Goal: Transaction & Acquisition: Purchase product/service

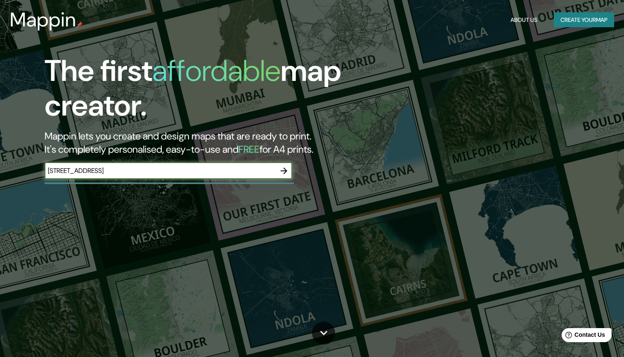
type input "[STREET_ADDRESS]"
click at [284, 169] on icon "button" at bounding box center [284, 171] width 10 height 10
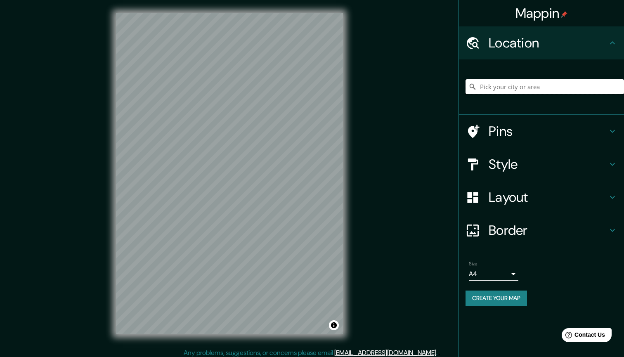
click at [497, 90] on input "Pick your city or area" at bounding box center [545, 86] width 159 height 15
click at [506, 133] on h4 "Pins" at bounding box center [548, 131] width 119 height 17
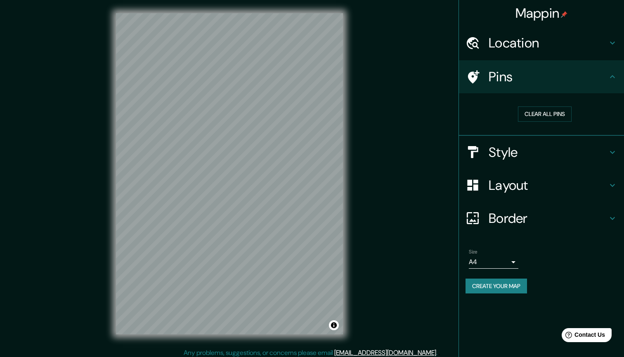
click at [602, 86] on div "Pins" at bounding box center [541, 76] width 165 height 33
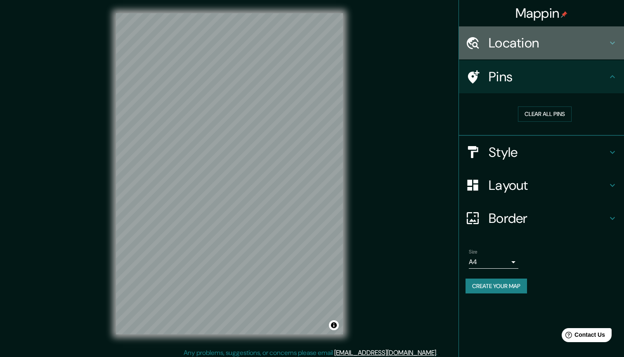
click at [555, 49] on h4 "Location" at bounding box center [548, 43] width 119 height 17
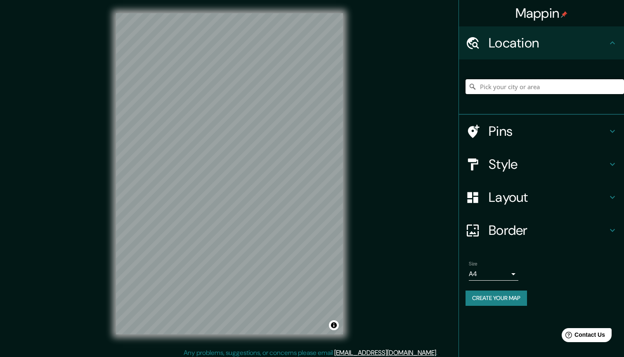
click at [515, 85] on input "Pick your city or area" at bounding box center [545, 86] width 159 height 15
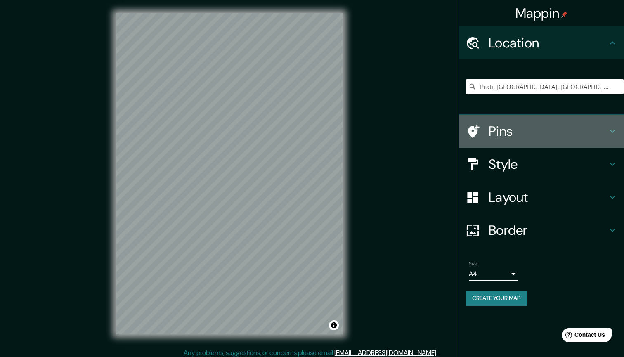
click at [507, 129] on h4 "Pins" at bounding box center [548, 131] width 119 height 17
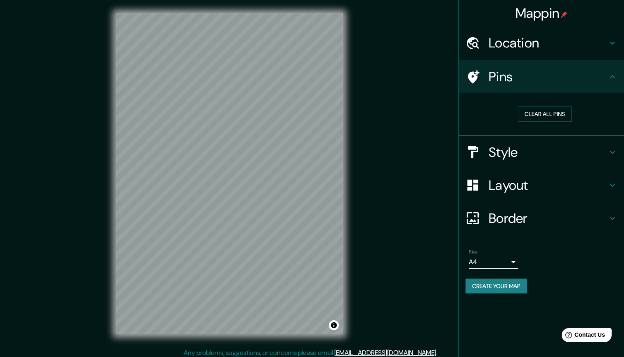
click at [473, 71] on icon at bounding box center [473, 77] width 14 height 14
click at [538, 80] on h4 "Pins" at bounding box center [548, 77] width 119 height 17
click at [611, 70] on div "Pins" at bounding box center [541, 76] width 165 height 33
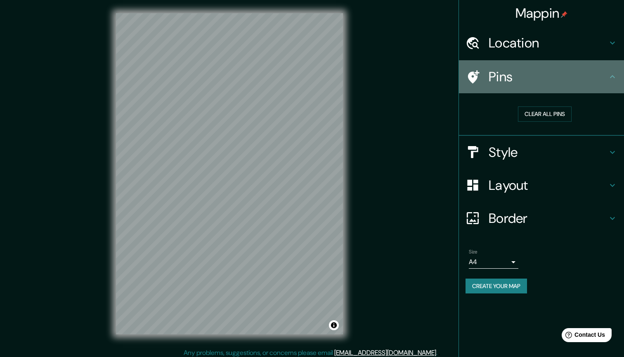
click at [617, 77] on icon at bounding box center [613, 77] width 10 height 10
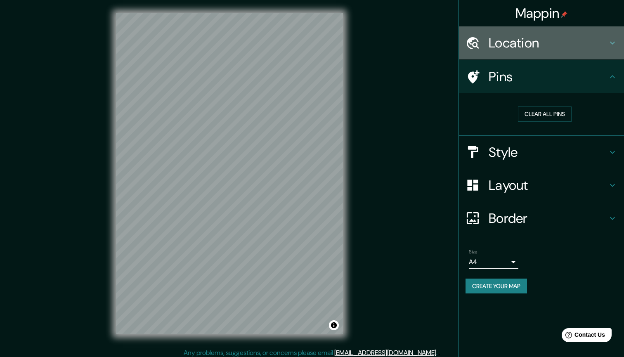
click at [601, 48] on h4 "Location" at bounding box center [548, 43] width 119 height 17
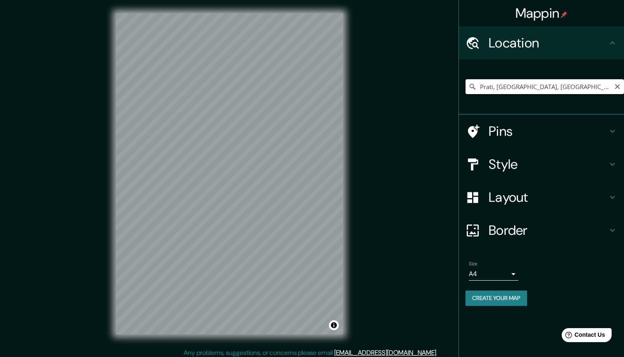
click at [481, 88] on input "Prati, [GEOGRAPHIC_DATA], [GEOGRAPHIC_DATA], [GEOGRAPHIC_DATA]" at bounding box center [545, 86] width 159 height 15
click at [600, 88] on input "[GEOGRAPHIC_DATA][PERSON_NAME] [GEOGRAPHIC_DATA], [GEOGRAPHIC_DATA]" at bounding box center [545, 86] width 159 height 15
drag, startPoint x: 601, startPoint y: 88, endPoint x: 580, endPoint y: 88, distance: 21.5
click at [580, 88] on input "[GEOGRAPHIC_DATA][PERSON_NAME] [GEOGRAPHIC_DATA], [GEOGRAPHIC_DATA]" at bounding box center [545, 86] width 159 height 15
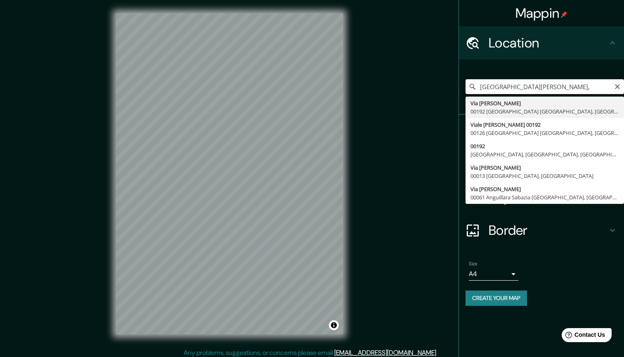
click at [518, 87] on input "[GEOGRAPHIC_DATA][PERSON_NAME]," at bounding box center [545, 86] width 159 height 15
type input "[STREET_ADDRESS][PERSON_NAME]"
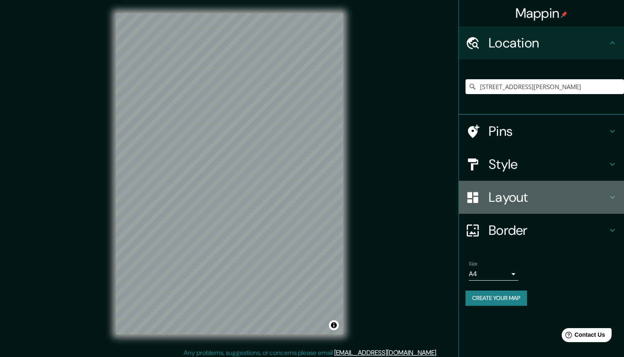
click at [511, 200] on h4 "Layout" at bounding box center [548, 197] width 119 height 17
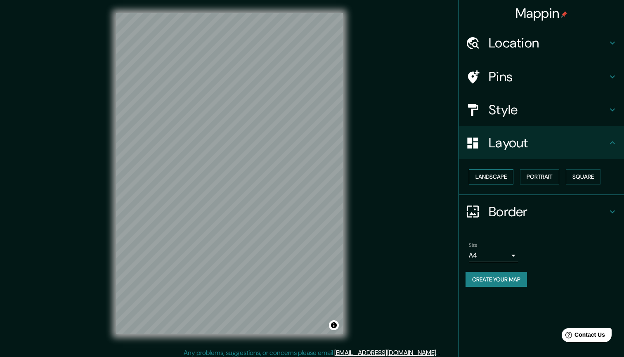
click at [489, 174] on button "Landscape" at bounding box center [491, 176] width 45 height 15
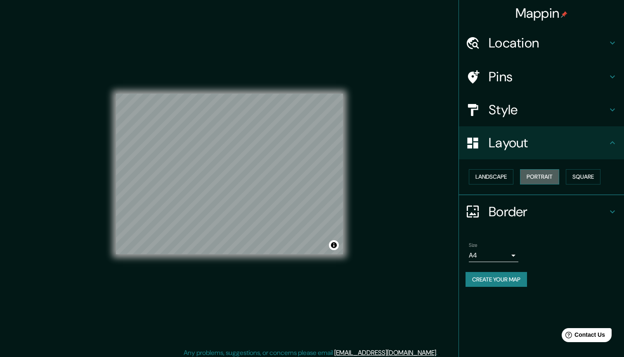
click at [540, 173] on button "Portrait" at bounding box center [539, 176] width 39 height 15
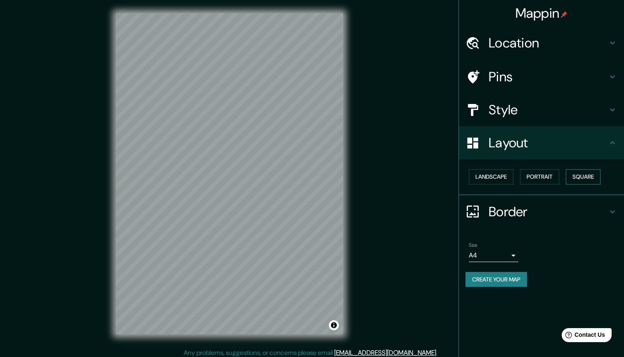
click at [593, 169] on button "Square" at bounding box center [583, 176] width 35 height 15
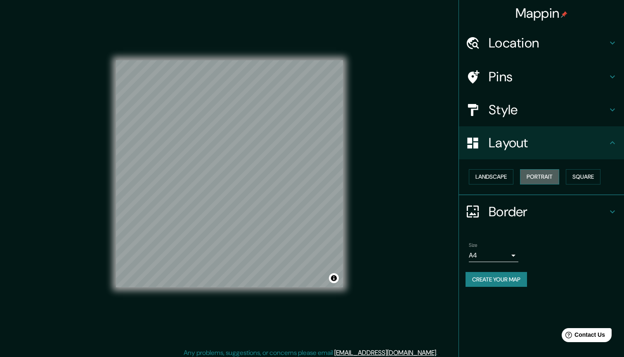
click at [550, 170] on button "Portrait" at bounding box center [539, 176] width 39 height 15
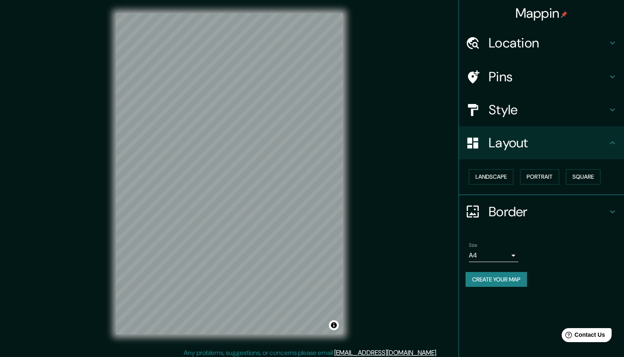
click at [521, 211] on h4 "Border" at bounding box center [548, 212] width 119 height 17
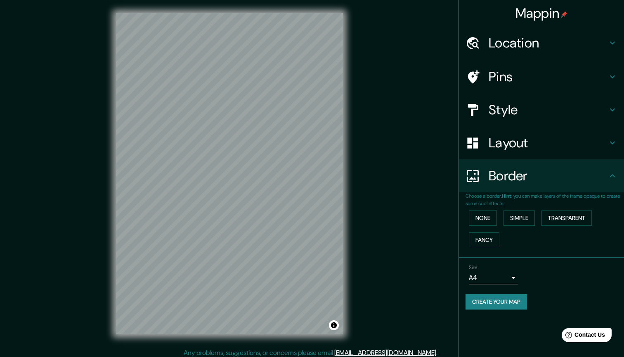
click at [542, 178] on h4 "Border" at bounding box center [548, 176] width 119 height 17
click at [542, 110] on h4 "Style" at bounding box center [548, 110] width 119 height 17
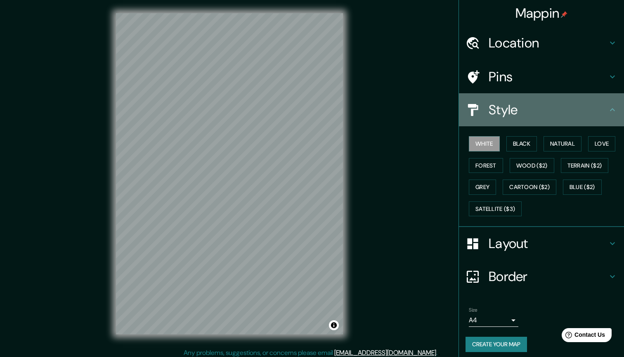
click at [542, 110] on h4 "Style" at bounding box center [548, 110] width 119 height 17
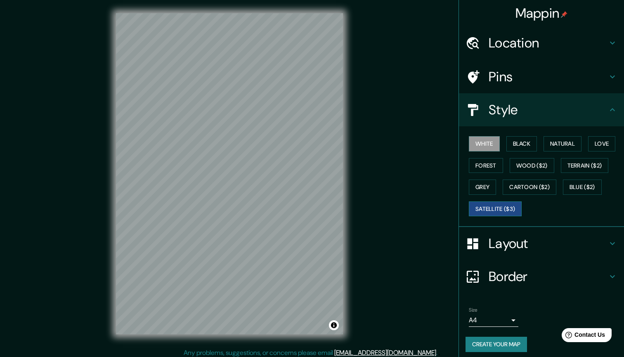
click at [509, 212] on button "Satellite ($3)" at bounding box center [495, 208] width 53 height 15
click at [485, 145] on button "White" at bounding box center [484, 143] width 31 height 15
click at [530, 141] on button "Black" at bounding box center [522, 143] width 31 height 15
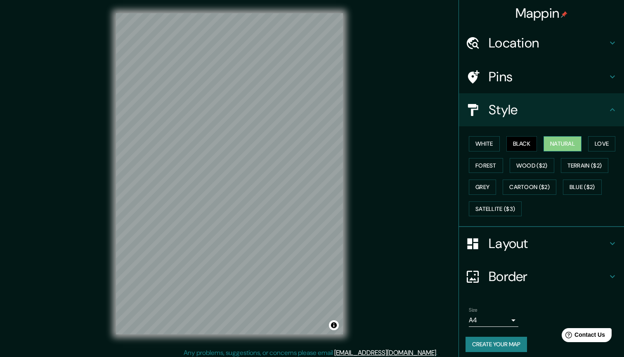
click at [573, 140] on button "Natural" at bounding box center [563, 143] width 38 height 15
click at [484, 139] on button "White" at bounding box center [484, 143] width 31 height 15
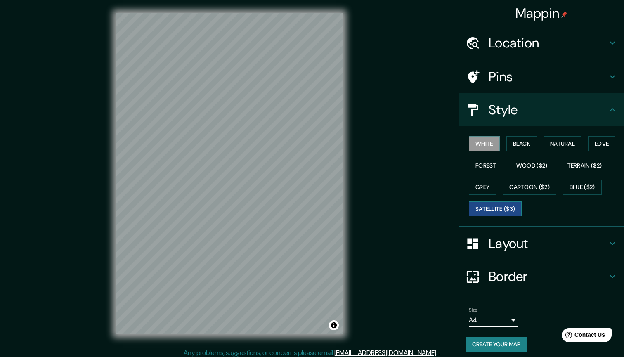
click at [497, 207] on button "Satellite ($3)" at bounding box center [495, 208] width 53 height 15
click at [530, 109] on h4 "Style" at bounding box center [548, 110] width 119 height 17
click at [524, 82] on h4 "Pins" at bounding box center [548, 77] width 119 height 17
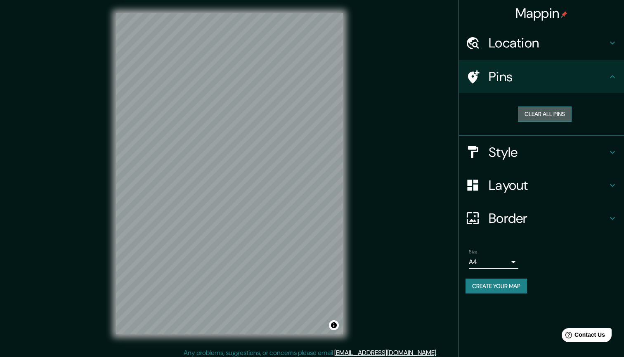
click at [547, 111] on button "Clear all pins" at bounding box center [545, 114] width 54 height 15
click at [473, 74] on icon at bounding box center [473, 77] width 14 height 14
click at [473, 74] on icon at bounding box center [474, 76] width 12 height 13
click at [582, 69] on h4 "Pins" at bounding box center [548, 77] width 119 height 17
click at [604, 54] on div "Location" at bounding box center [541, 42] width 165 height 33
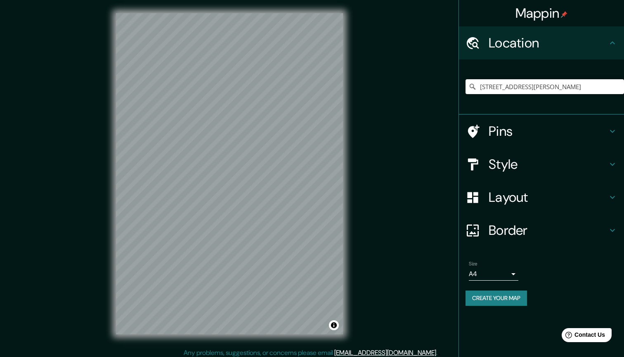
click at [604, 54] on div "Location" at bounding box center [541, 42] width 165 height 33
click at [520, 156] on h4 "Style" at bounding box center [548, 164] width 119 height 17
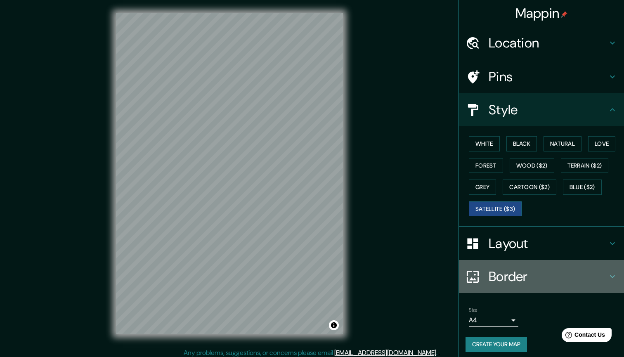
click at [536, 286] on div "Border" at bounding box center [541, 276] width 165 height 33
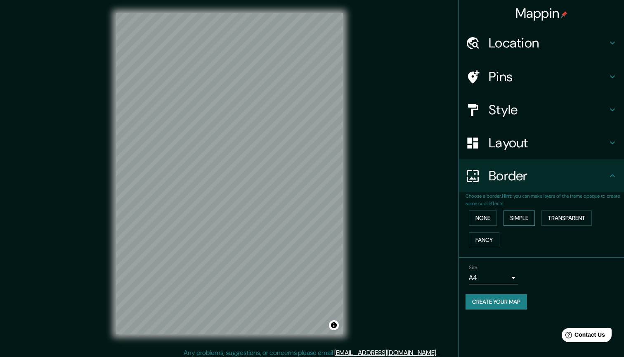
click at [519, 218] on button "Simple" at bounding box center [519, 218] width 31 height 15
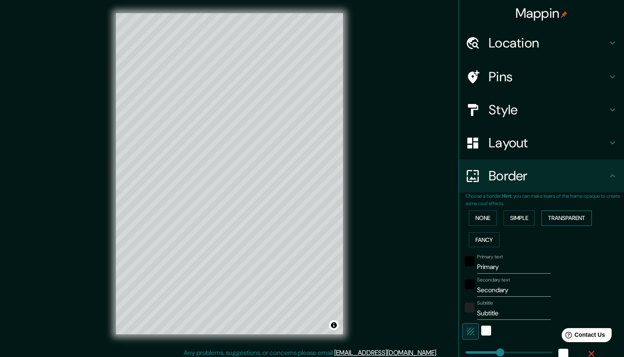
click at [564, 213] on button "Transparent" at bounding box center [567, 218] width 50 height 15
click at [466, 238] on div "None Simple Transparent Fancy" at bounding box center [545, 228] width 159 height 43
click at [484, 236] on button "Fancy" at bounding box center [484, 239] width 31 height 15
click at [562, 217] on button "Transparent" at bounding box center [567, 218] width 50 height 15
drag, startPoint x: 503, startPoint y: 265, endPoint x: 468, endPoint y: 265, distance: 35.5
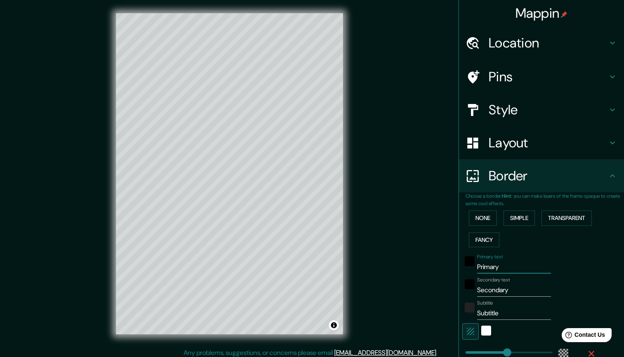
click at [468, 265] on div "Primary text Primary" at bounding box center [529, 264] width 135 height 20
drag, startPoint x: 517, startPoint y: 289, endPoint x: 475, endPoint y: 289, distance: 41.7
click at [475, 289] on div "Secondary text Secondary" at bounding box center [529, 287] width 135 height 20
click at [533, 260] on input "Via [PERSON_NAME]" at bounding box center [514, 266] width 74 height 13
drag, startPoint x: 523, startPoint y: 265, endPoint x: 469, endPoint y: 263, distance: 53.7
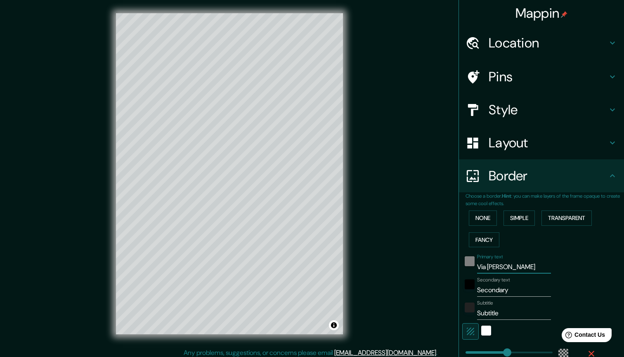
click at [469, 263] on div "Primary text Via [PERSON_NAME]" at bounding box center [529, 264] width 135 height 20
type input "Prati, [GEOGRAPHIC_DATA]"
click at [519, 289] on input "Secondary" at bounding box center [514, 290] width 74 height 13
drag, startPoint x: 519, startPoint y: 289, endPoint x: 479, endPoint y: 289, distance: 39.6
click at [479, 289] on input "Secondary" at bounding box center [514, 290] width 74 height 13
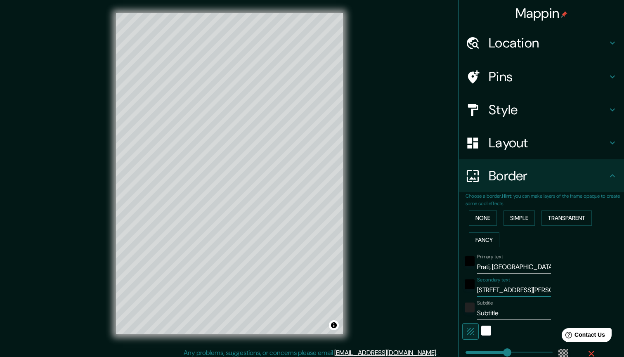
type input "[STREET_ADDRESS][PERSON_NAME]"
click at [509, 312] on input "Subtitle" at bounding box center [514, 313] width 74 height 13
drag, startPoint x: 509, startPoint y: 312, endPoint x: 476, endPoint y: 312, distance: 33.0
click at [476, 312] on div "Subtitle Subtitle" at bounding box center [529, 310] width 135 height 20
type input "S"
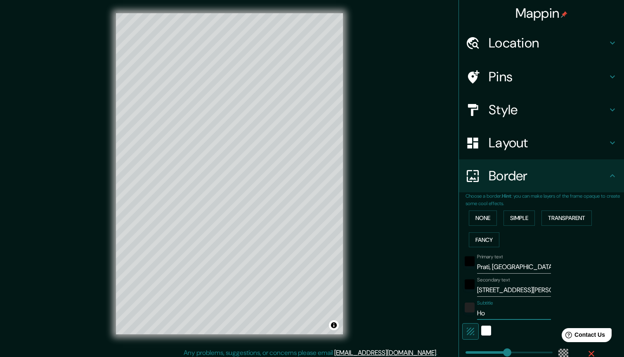
type input "H"
type input "HOME <3"
click at [481, 329] on div "white" at bounding box center [486, 331] width 10 height 10
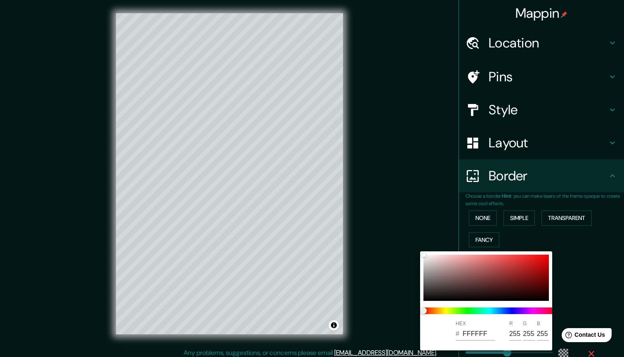
click at [606, 295] on div at bounding box center [312, 178] width 624 height 357
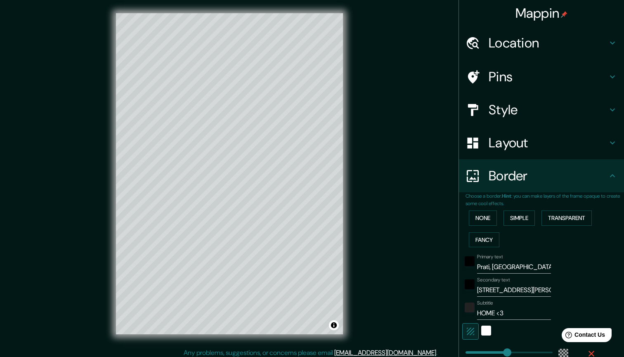
click at [566, 145] on h4 "Layout" at bounding box center [548, 143] width 119 height 17
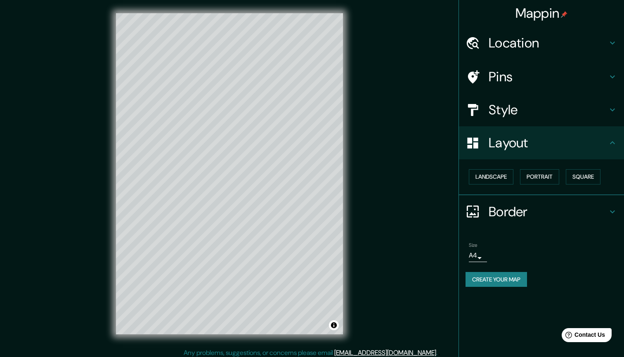
click at [511, 75] on h4 "Pins" at bounding box center [548, 77] width 119 height 17
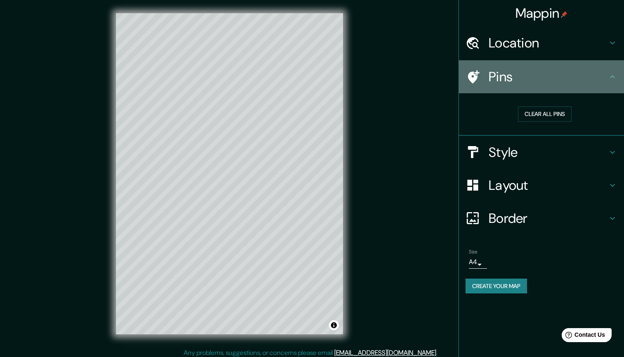
click at [474, 76] on icon at bounding box center [474, 76] width 12 height 13
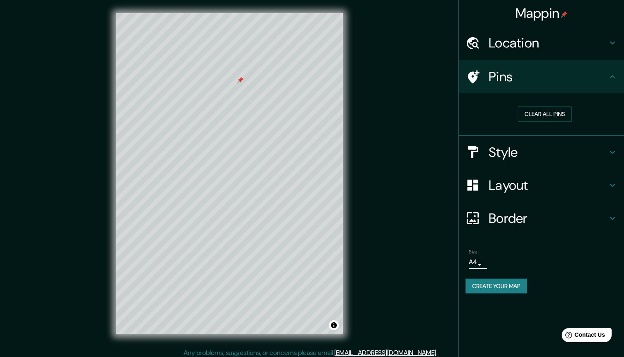
click at [241, 80] on div at bounding box center [240, 80] width 7 height 7
click at [241, 78] on div at bounding box center [240, 79] width 7 height 7
click at [534, 112] on button "Clear all pins" at bounding box center [545, 114] width 54 height 15
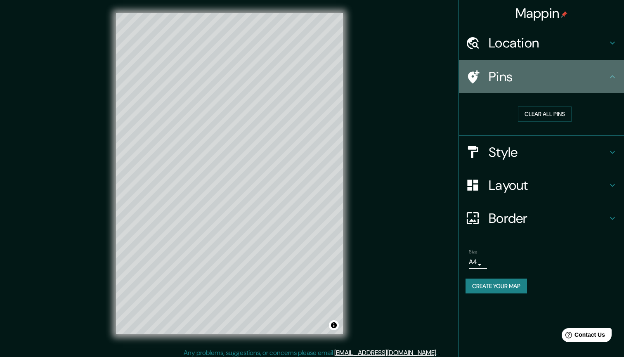
click at [472, 73] on icon at bounding box center [474, 76] width 12 height 13
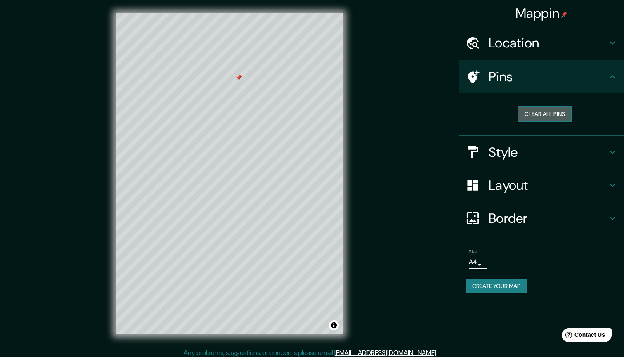
click at [539, 109] on button "Clear all pins" at bounding box center [545, 114] width 54 height 15
click at [536, 114] on button "Clear all pins" at bounding box center [545, 114] width 54 height 15
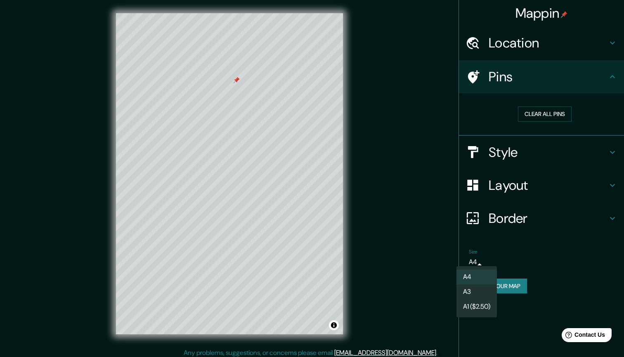
click at [478, 260] on body "Mappin Location [STREET_ADDRESS][PERSON_NAME] Pins Clear all pins Style Layout …" at bounding box center [312, 178] width 624 height 357
click at [473, 293] on li "A3" at bounding box center [477, 291] width 40 height 15
click at [479, 261] on body "Mappin Location [STREET_ADDRESS][PERSON_NAME] Pins Clear all pins Style Layout …" at bounding box center [312, 178] width 624 height 357
click at [481, 277] on li "A4" at bounding box center [476, 277] width 40 height 15
type input "single"
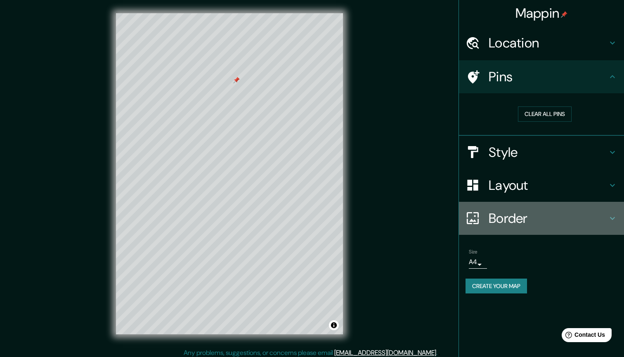
click at [521, 218] on h4 "Border" at bounding box center [548, 218] width 119 height 17
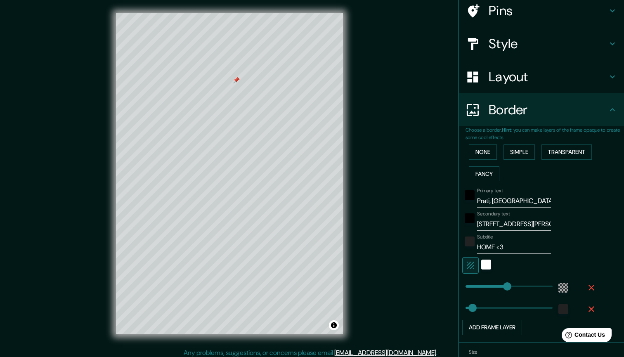
scroll to position [59, 0]
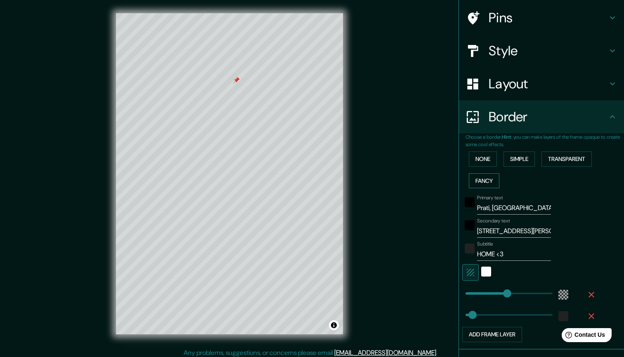
click at [490, 178] on button "Fancy" at bounding box center [484, 180] width 31 height 15
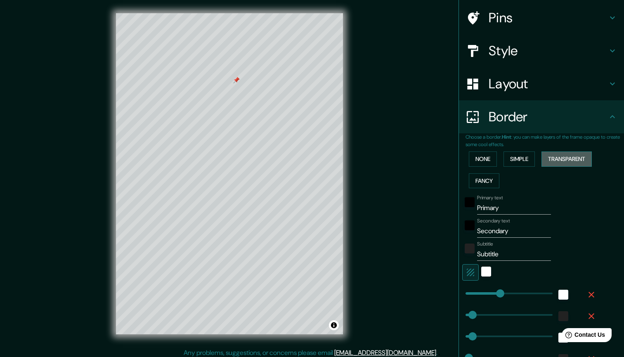
click at [560, 156] on button "Transparent" at bounding box center [567, 159] width 50 height 15
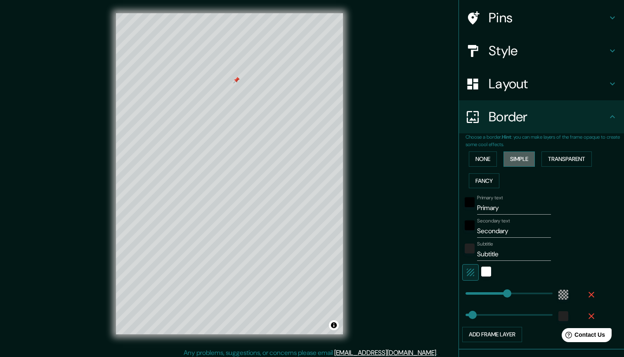
click at [524, 155] on button "Simple" at bounding box center [519, 159] width 31 height 15
click at [479, 157] on button "None" at bounding box center [483, 159] width 28 height 15
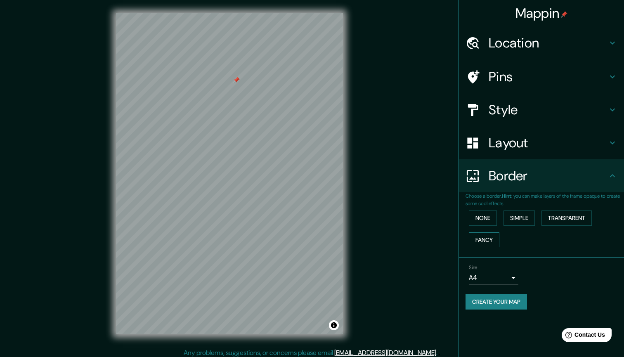
click at [485, 239] on button "Fancy" at bounding box center [484, 239] width 31 height 15
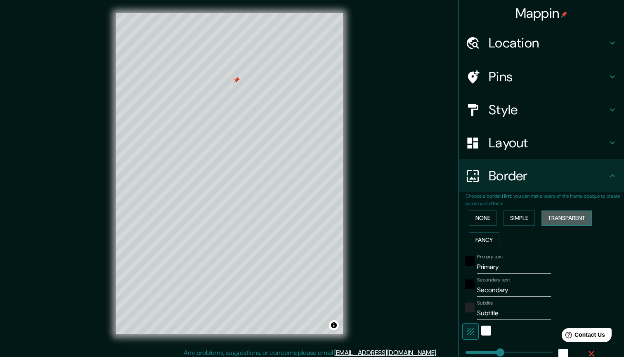
click at [559, 218] on button "Transparent" at bounding box center [567, 218] width 50 height 15
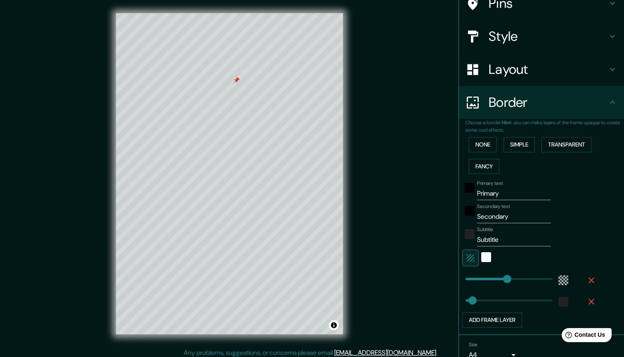
scroll to position [92, 0]
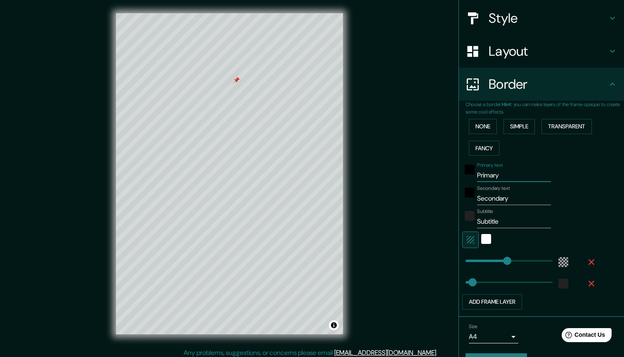
drag, startPoint x: 505, startPoint y: 173, endPoint x: 469, endPoint y: 173, distance: 36.3
click at [469, 173] on div "Primary text Primary" at bounding box center [529, 172] width 135 height 20
type input "Prati, [GEOGRAPHIC_DATA]"
drag, startPoint x: 511, startPoint y: 194, endPoint x: 447, endPoint y: 193, distance: 63.2
click at [447, 193] on div "Mappin Location [STREET_ADDRESS][PERSON_NAME] Pins Style Layout Border Choose a…" at bounding box center [312, 180] width 624 height 361
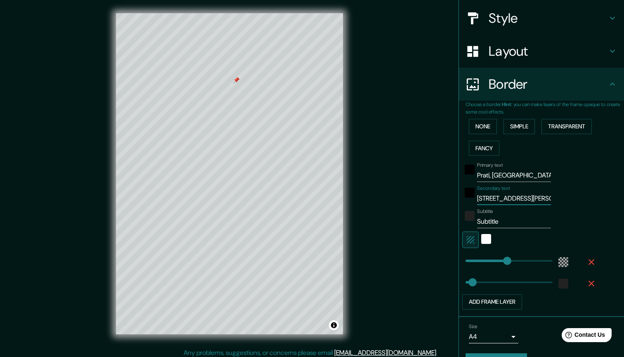
type input "[STREET_ADDRESS][PERSON_NAME]"
drag, startPoint x: 508, startPoint y: 218, endPoint x: 468, endPoint y: 218, distance: 39.6
click at [468, 218] on div "Subtitle Subtitle" at bounding box center [529, 218] width 135 height 20
drag, startPoint x: 516, startPoint y: 218, endPoint x: 460, endPoint y: 218, distance: 56.1
click at [460, 218] on div "Choose a border. Hint : you can make layers of the frame opaque to create some …" at bounding box center [541, 209] width 165 height 216
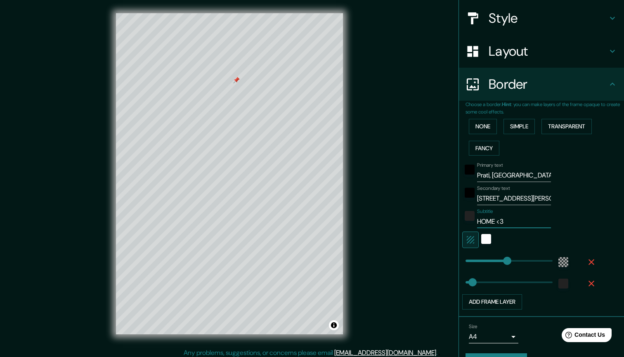
click at [582, 224] on div "Subtitle HOME <3" at bounding box center [529, 218] width 135 height 20
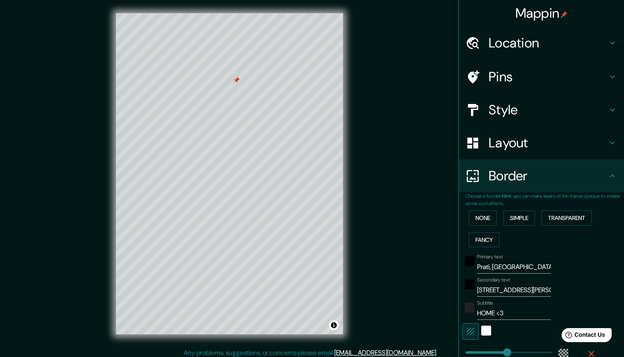
scroll to position [0, 0]
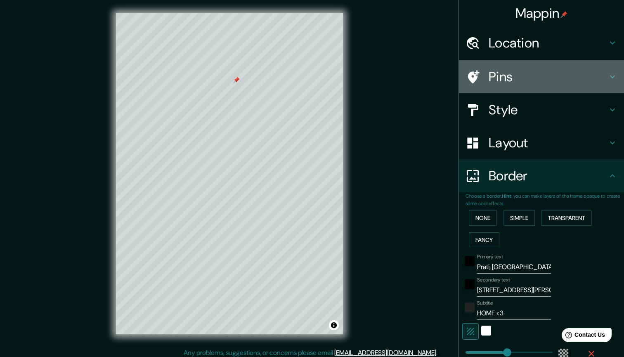
click at [511, 77] on h4 "Pins" at bounding box center [548, 77] width 119 height 17
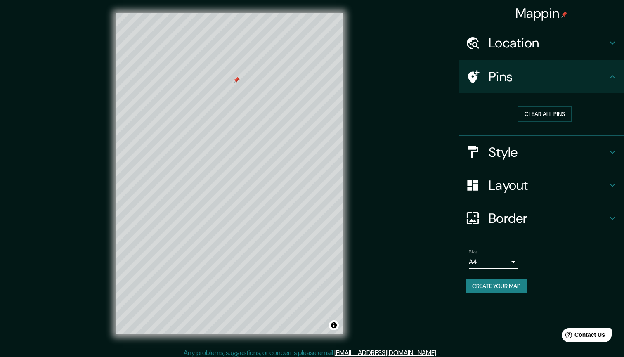
click at [519, 52] on div "Location" at bounding box center [541, 42] width 165 height 33
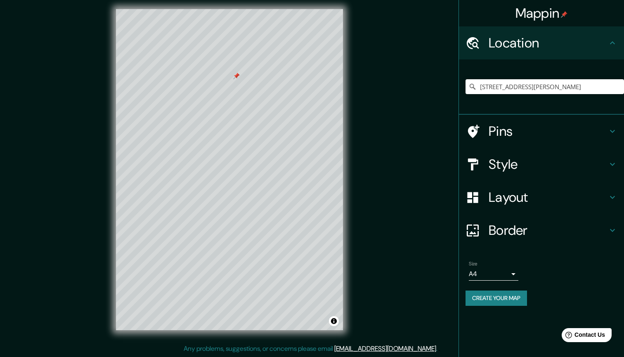
scroll to position [4, 0]
click at [526, 208] on div "Layout" at bounding box center [541, 197] width 165 height 33
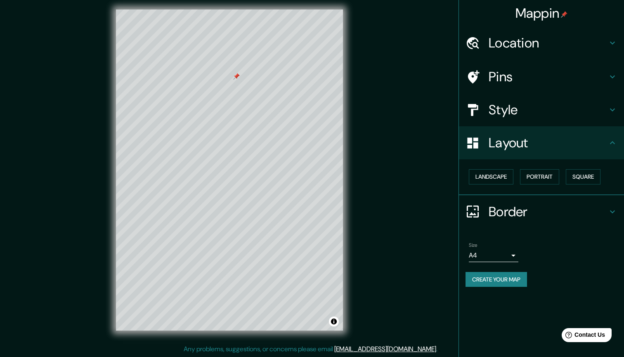
click at [526, 208] on h4 "Border" at bounding box center [548, 212] width 119 height 17
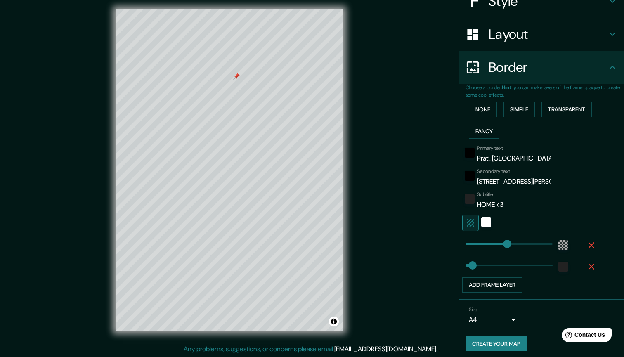
scroll to position [109, 0]
drag, startPoint x: 512, startPoint y: 204, endPoint x: 467, endPoint y: 202, distance: 45.4
click at [467, 202] on div "Subtitle HOME <3" at bounding box center [529, 201] width 135 height 20
type input "La nostra casa"
drag, startPoint x: 524, startPoint y: 201, endPoint x: 458, endPoint y: 204, distance: 65.7
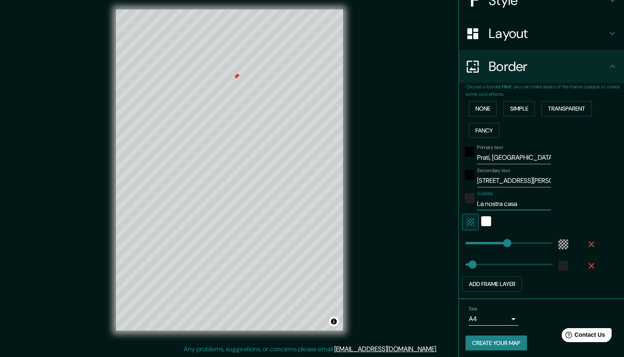
click at [459, 203] on div "Choose a border. Hint : you can make layers of the frame opaque to create some …" at bounding box center [541, 191] width 165 height 216
click at [484, 219] on div "white" at bounding box center [486, 221] width 10 height 10
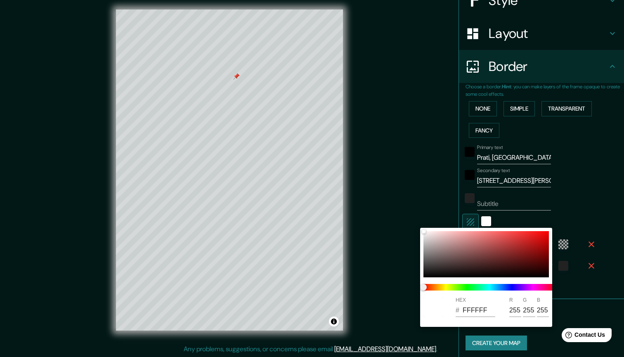
click at [581, 212] on div at bounding box center [312, 178] width 624 height 357
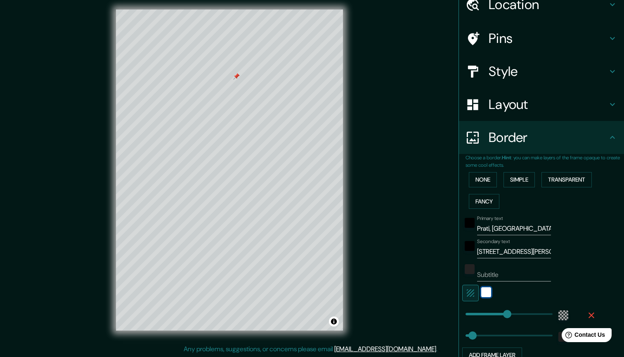
scroll to position [37, 0]
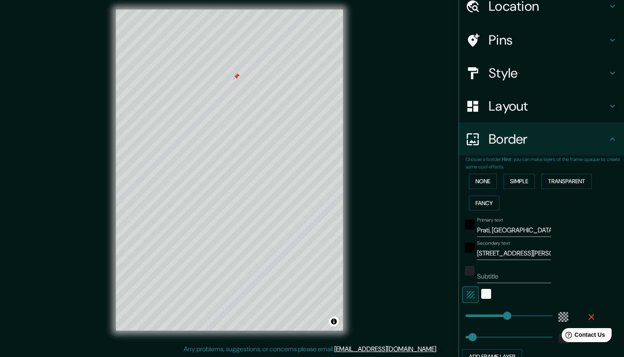
click at [509, 40] on h4 "Pins" at bounding box center [548, 40] width 119 height 17
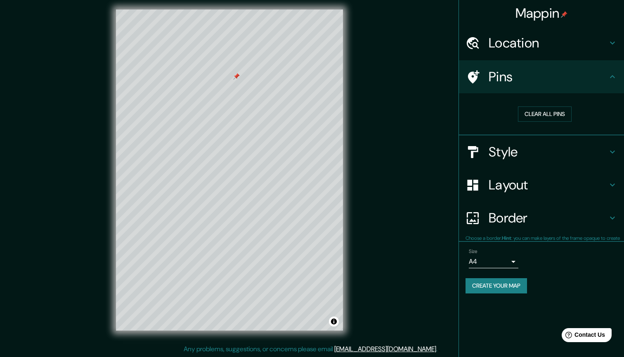
scroll to position [0, 0]
click at [540, 116] on button "Clear all pins" at bounding box center [545, 114] width 54 height 15
click at [335, 322] on button "Toggle attribution" at bounding box center [334, 322] width 10 height 10
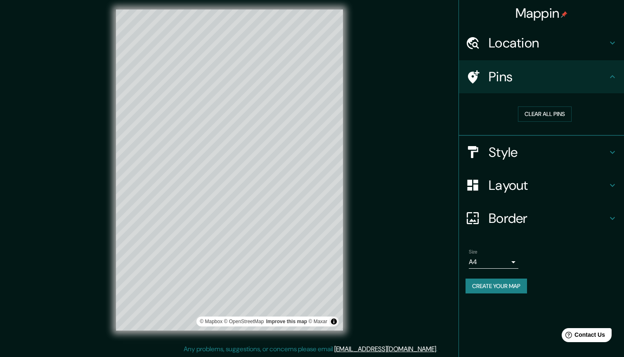
click at [377, 310] on div "Mappin Location [STREET_ADDRESS][PERSON_NAME] Pins Clear all pins Style Layout …" at bounding box center [312, 176] width 624 height 361
click at [333, 322] on button "Toggle attribution" at bounding box center [334, 322] width 10 height 10
click at [495, 279] on button "Create your map" at bounding box center [497, 286] width 62 height 15
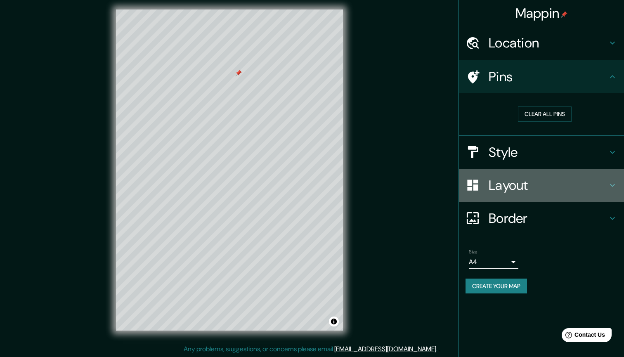
click at [516, 194] on div "Layout" at bounding box center [541, 185] width 165 height 33
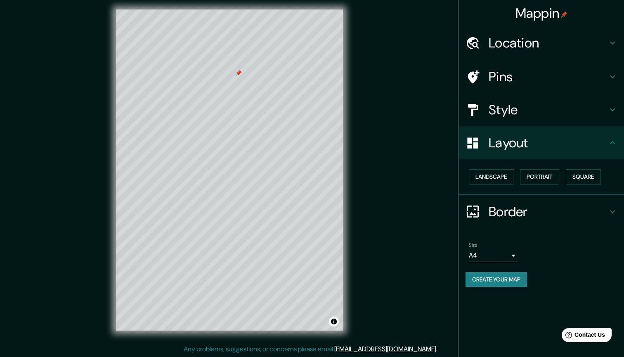
click at [533, 210] on h4 "Border" at bounding box center [548, 212] width 119 height 17
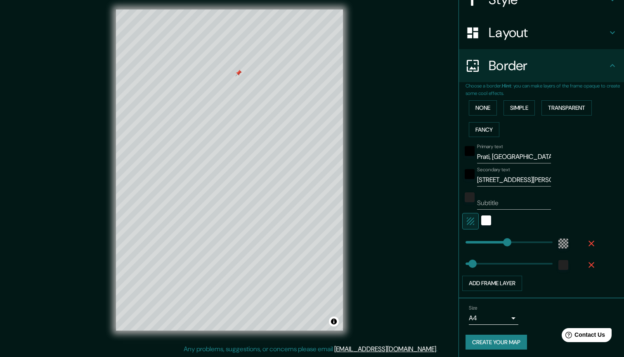
scroll to position [110, 0]
click at [509, 201] on input "Subtitle" at bounding box center [514, 203] width 74 height 13
type input "la nostra casa <3"
click at [582, 204] on div "Subtitle la nostra casa <3" at bounding box center [529, 200] width 135 height 20
click at [577, 110] on button "Transparent" at bounding box center [567, 108] width 50 height 15
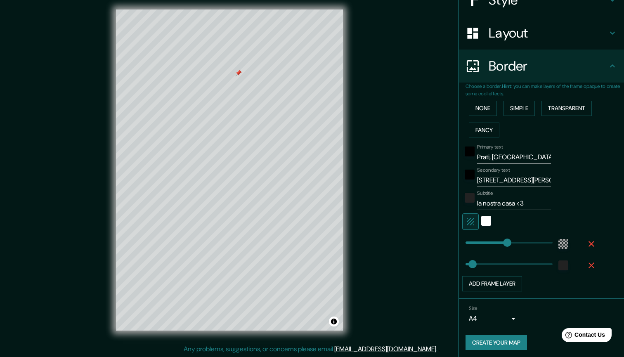
click at [540, 200] on input "la nostra casa <3" at bounding box center [514, 203] width 74 height 13
click at [515, 151] on input "Prati, [GEOGRAPHIC_DATA]" at bounding box center [514, 157] width 74 height 13
click at [521, 105] on button "Simple" at bounding box center [519, 108] width 31 height 15
click at [569, 107] on button "Transparent" at bounding box center [567, 108] width 50 height 15
drag, startPoint x: 508, startPoint y: 154, endPoint x: 453, endPoint y: 152, distance: 54.9
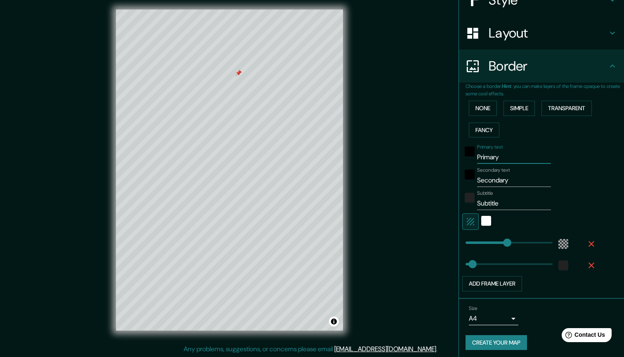
click at [453, 152] on div "Mappin Location [STREET_ADDRESS][PERSON_NAME] Pins Style Layout Border Choose a…" at bounding box center [312, 176] width 624 height 361
type input "Prati, [GEOGRAPHIC_DATA]"
drag, startPoint x: 517, startPoint y: 179, endPoint x: 445, endPoint y: 175, distance: 71.9
click at [445, 175] on div "Mappin Location [STREET_ADDRESS][PERSON_NAME] Pins Style Layout Border Choose a…" at bounding box center [312, 176] width 624 height 361
type input "[STREET_ADDRESS][PERSON_NAME]"
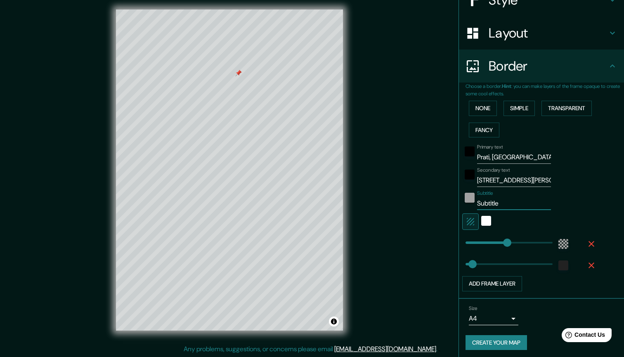
drag, startPoint x: 515, startPoint y: 201, endPoint x: 471, endPoint y: 199, distance: 44.2
click at [471, 199] on div "Subtitle Subtitle" at bounding box center [529, 200] width 135 height 20
type input "l"
type input "L"
type input "la nostra casa <3"
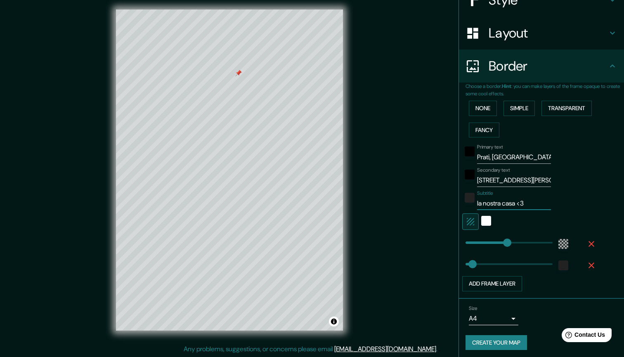
click at [596, 58] on h4 "Border" at bounding box center [548, 66] width 119 height 17
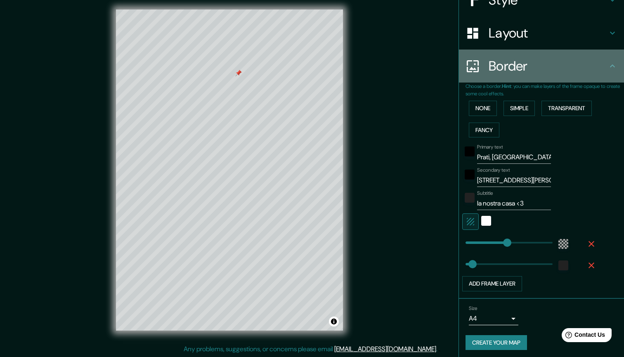
click at [592, 61] on h4 "Border" at bounding box center [548, 66] width 119 height 17
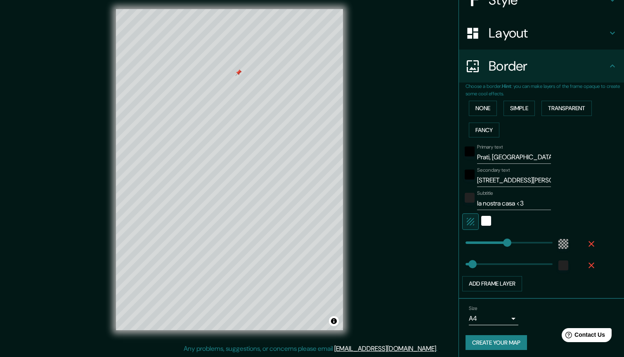
scroll to position [4, 0]
click at [501, 338] on button "Create your map" at bounding box center [497, 342] width 62 height 15
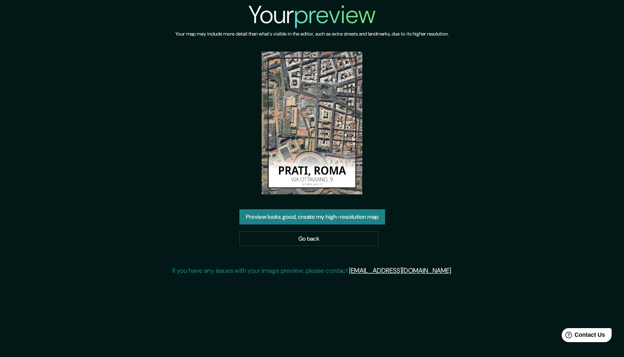
click at [365, 209] on button "Preview looks good, create my high-resolution map" at bounding box center [312, 216] width 146 height 15
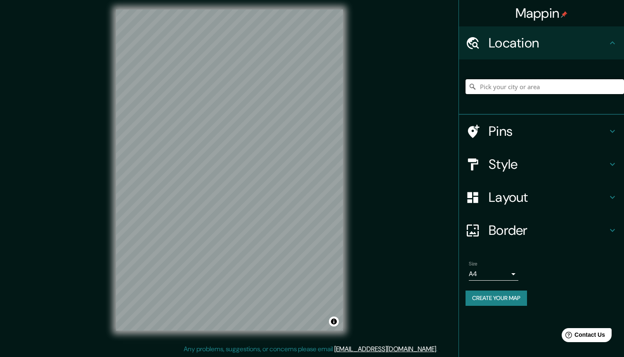
click at [493, 83] on input "Pick your city or area" at bounding box center [545, 86] width 159 height 15
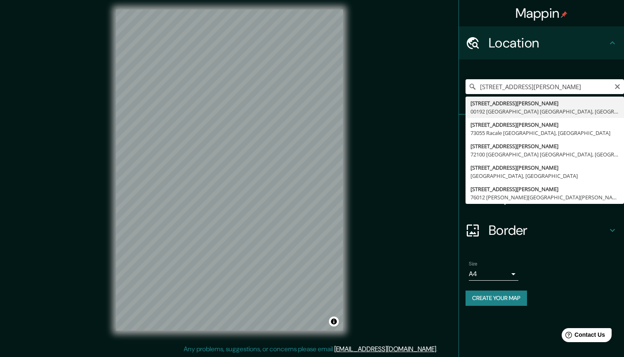
type input "[STREET_ADDRESS][PERSON_NAME]"
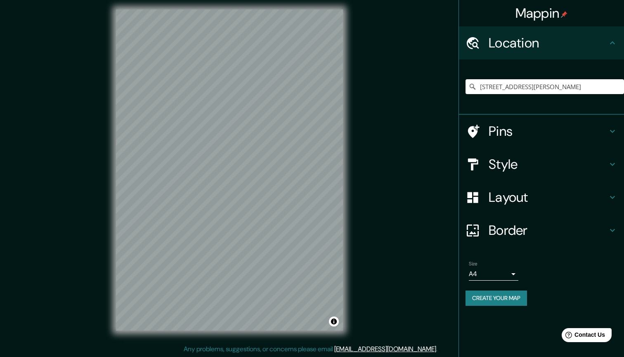
click at [523, 161] on h4 "Style" at bounding box center [548, 164] width 119 height 17
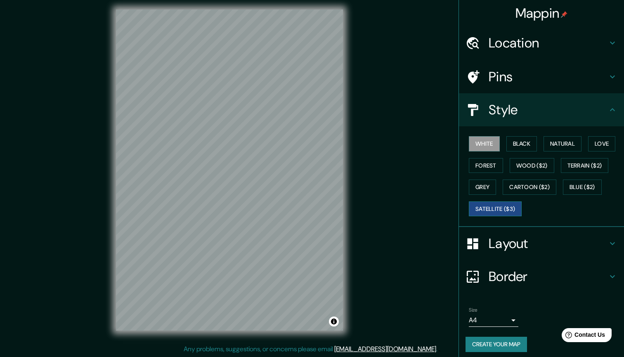
click at [498, 207] on button "Satellite ($3)" at bounding box center [495, 208] width 53 height 15
click at [508, 239] on h4 "Layout" at bounding box center [548, 243] width 119 height 17
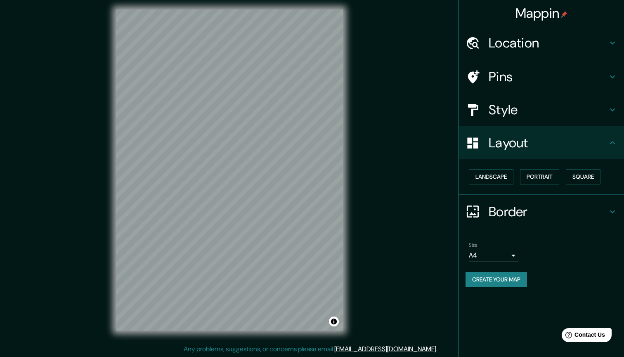
click at [543, 214] on h4 "Border" at bounding box center [548, 212] width 119 height 17
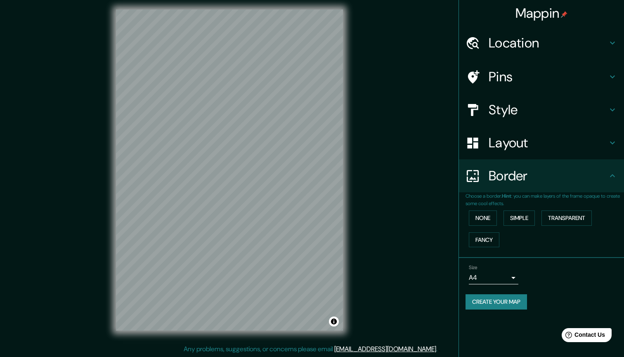
click at [556, 140] on h4 "Layout" at bounding box center [548, 143] width 119 height 17
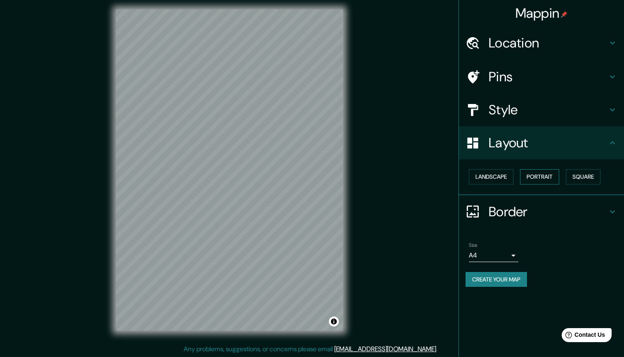
click at [546, 176] on button "Portrait" at bounding box center [539, 176] width 39 height 15
click at [542, 204] on h4 "Border" at bounding box center [548, 212] width 119 height 17
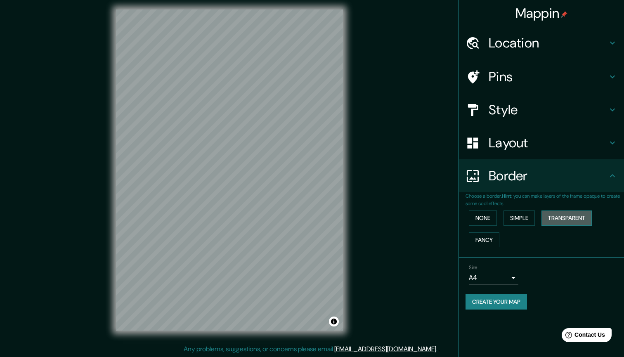
click at [572, 215] on button "Transparent" at bounding box center [567, 218] width 50 height 15
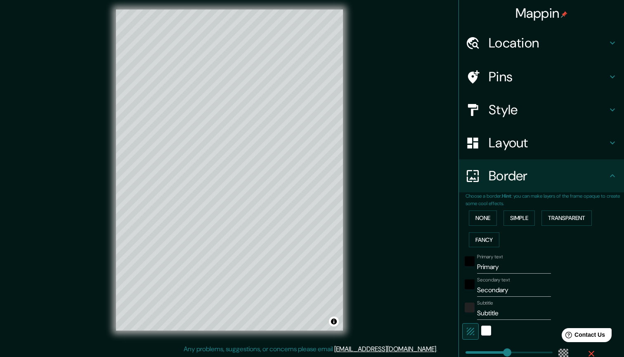
click at [523, 73] on h4 "Pins" at bounding box center [548, 77] width 119 height 17
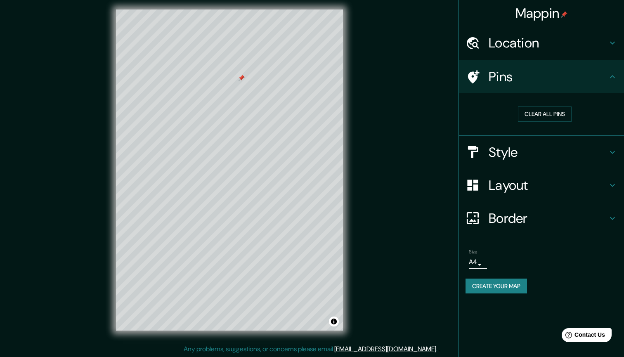
click at [525, 214] on h4 "Border" at bounding box center [548, 218] width 119 height 17
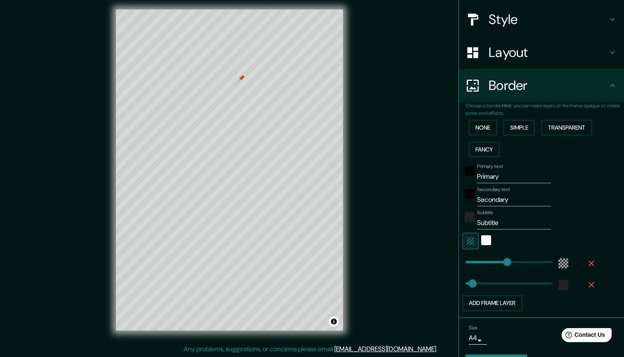
scroll to position [91, 0]
drag, startPoint x: 505, startPoint y: 173, endPoint x: 462, endPoint y: 172, distance: 43.0
click at [462, 172] on div "Choose a border. Hint : you can make layers of the frame opaque to create some …" at bounding box center [541, 209] width 165 height 216
type input "Prati, [GEOGRAPHIC_DATA]"
drag, startPoint x: 521, startPoint y: 196, endPoint x: 458, endPoint y: 194, distance: 62.4
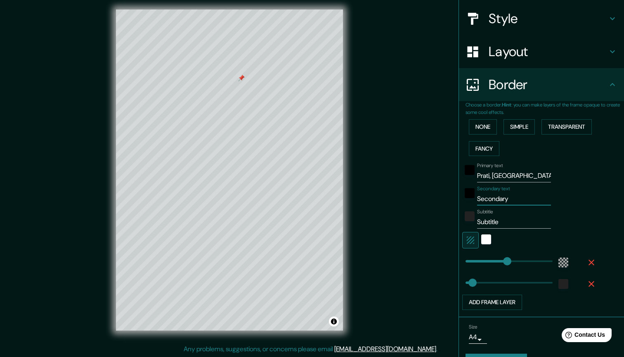
click at [458, 194] on div "Mappin Location [STREET_ADDRESS][PERSON_NAME] Pins Style Layout Border Choose a…" at bounding box center [312, 176] width 624 height 361
type input "[STREET_ADDRESS][PERSON_NAME]"
drag, startPoint x: 503, startPoint y: 222, endPoint x: 473, endPoint y: 222, distance: 30.5
click at [473, 222] on div "Subtitle Subtitle" at bounding box center [529, 219] width 135 height 20
type input "la nostra casa <3"
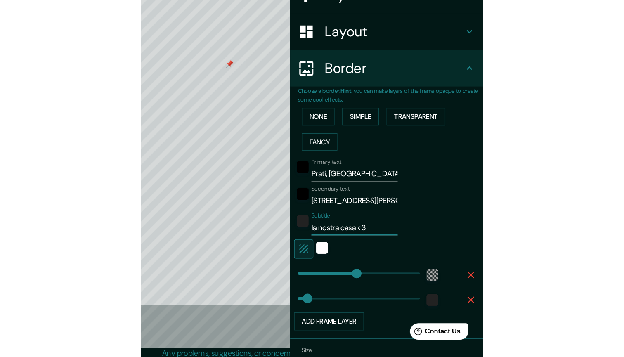
scroll to position [0, 0]
